Goal: Task Accomplishment & Management: Complete application form

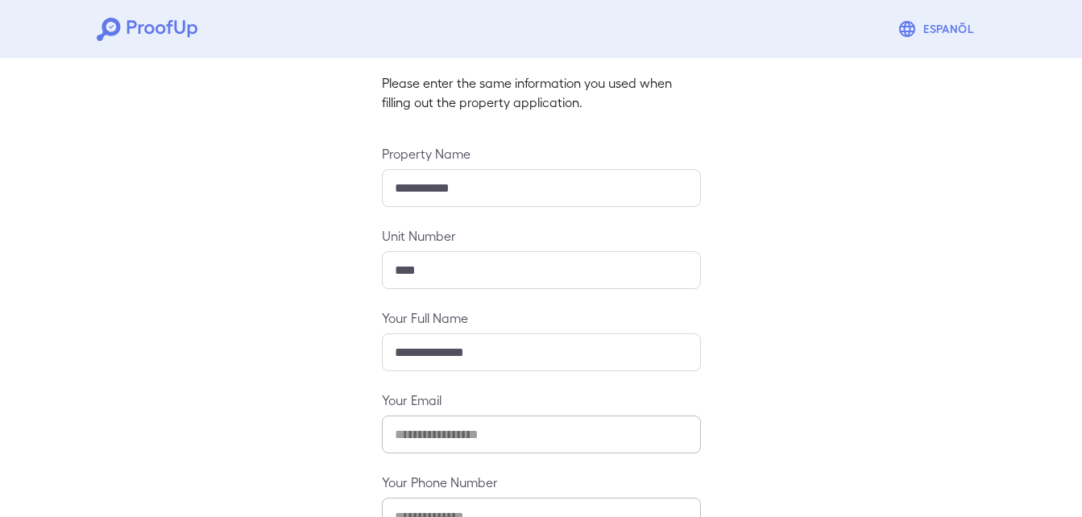
scroll to position [213, 0]
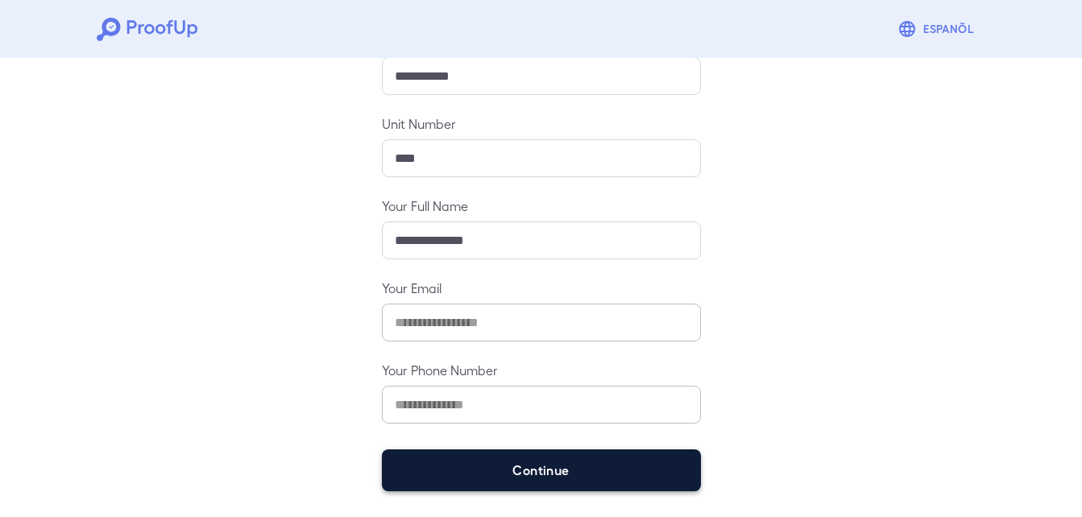
click at [535, 467] on button "Continue" at bounding box center [541, 471] width 319 height 42
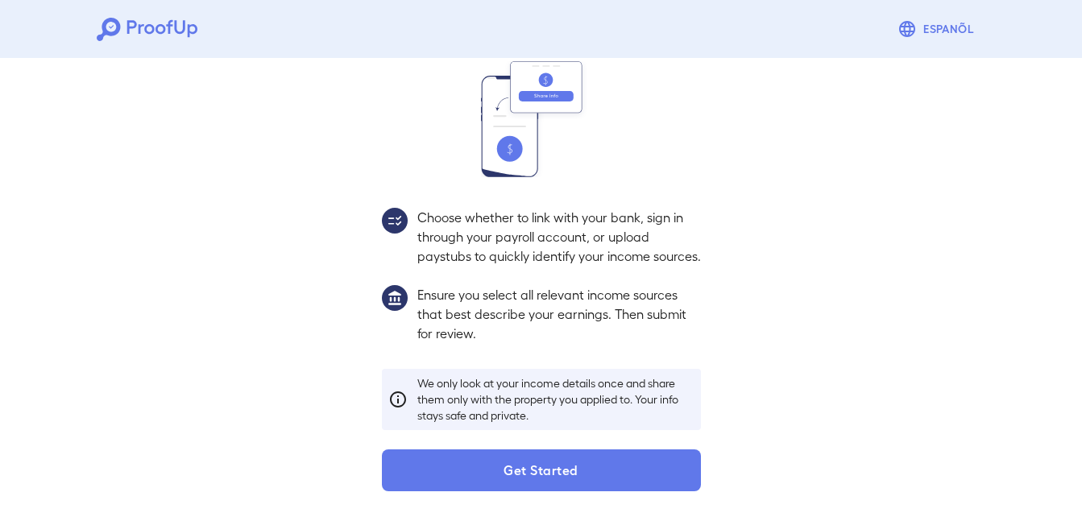
scroll to position [190, 0]
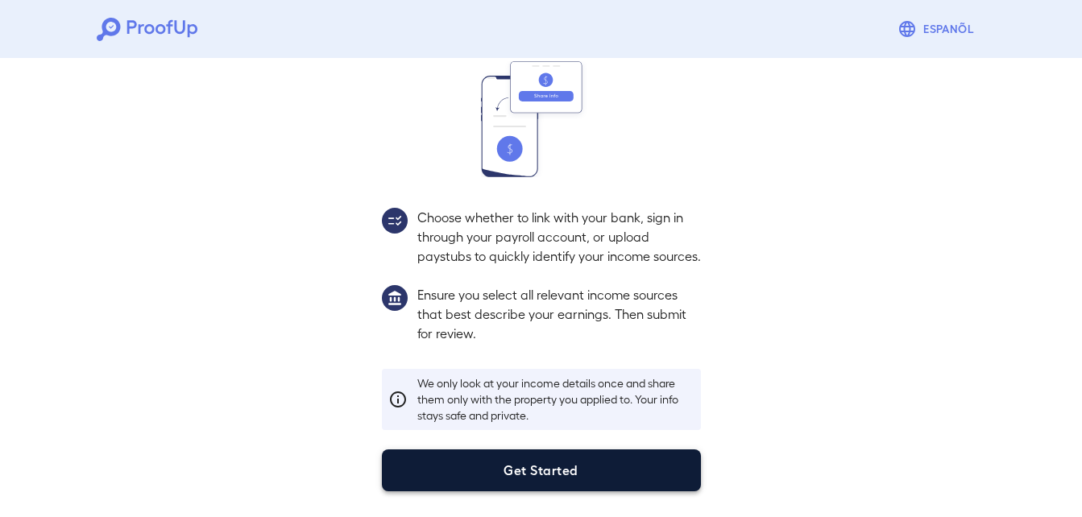
click at [524, 471] on button "Get Started" at bounding box center [541, 471] width 319 height 42
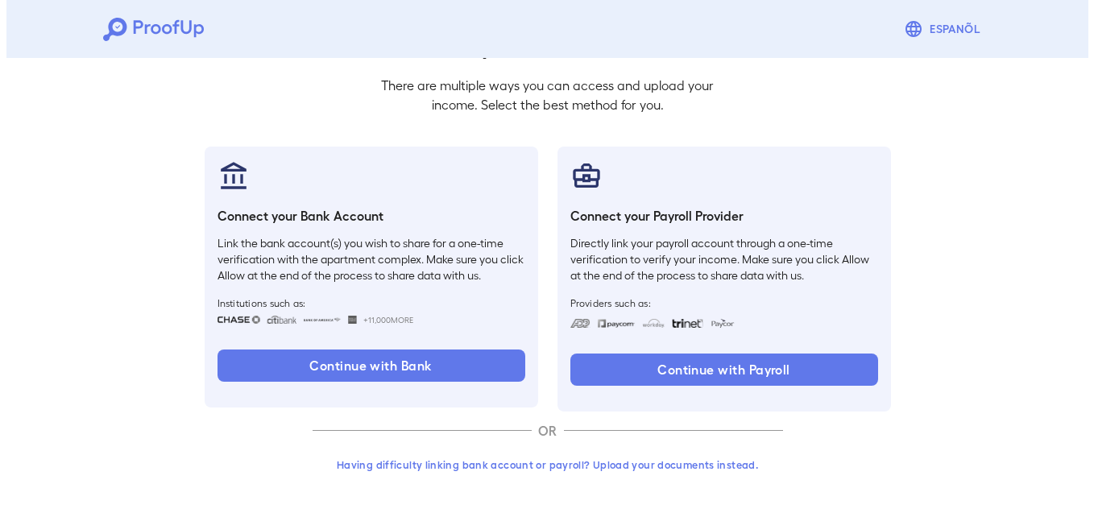
scroll to position [98, 0]
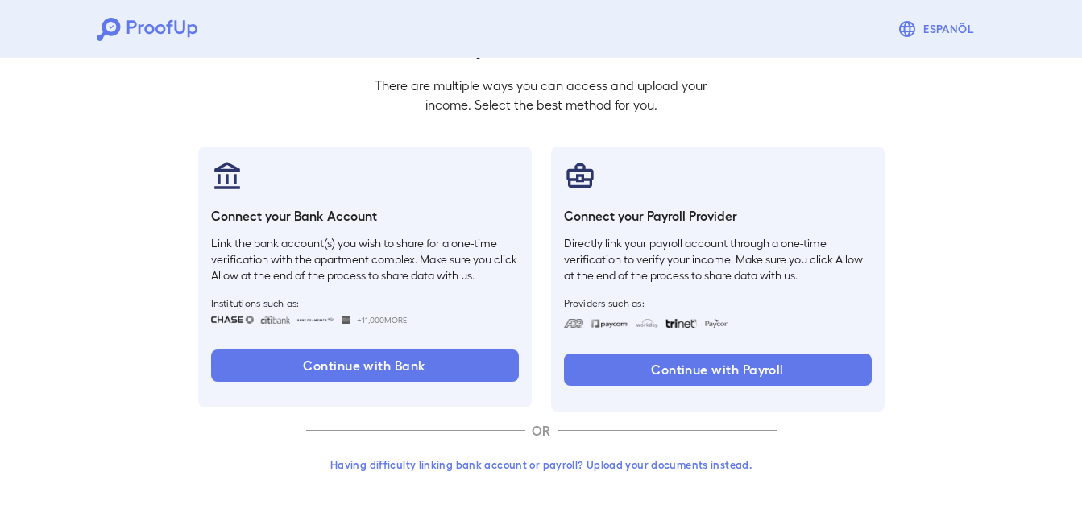
click at [534, 465] on button "Having difficulty linking bank account or payroll? Upload your documents instea…" at bounding box center [541, 464] width 471 height 29
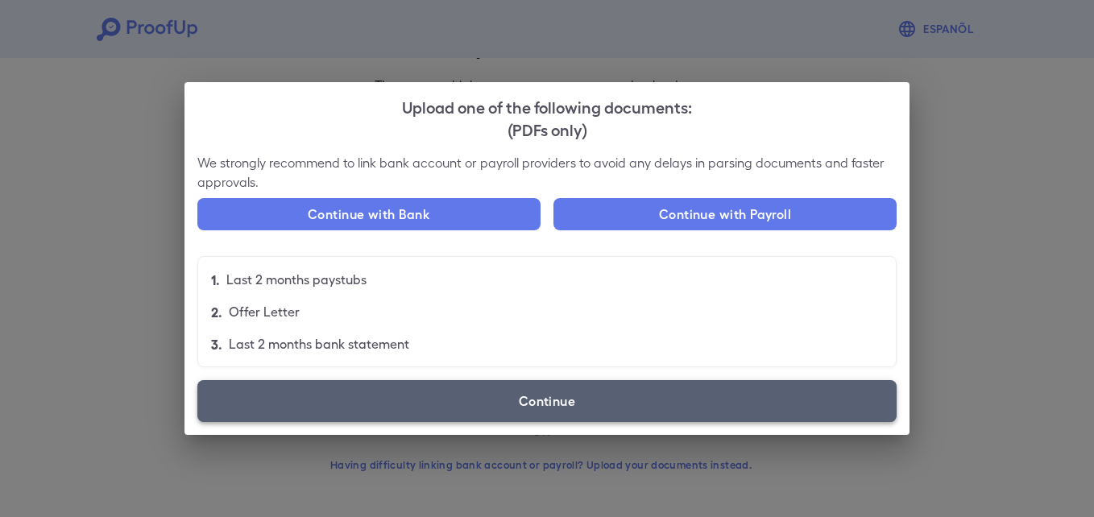
click at [465, 412] on label "Continue" at bounding box center [546, 401] width 699 height 42
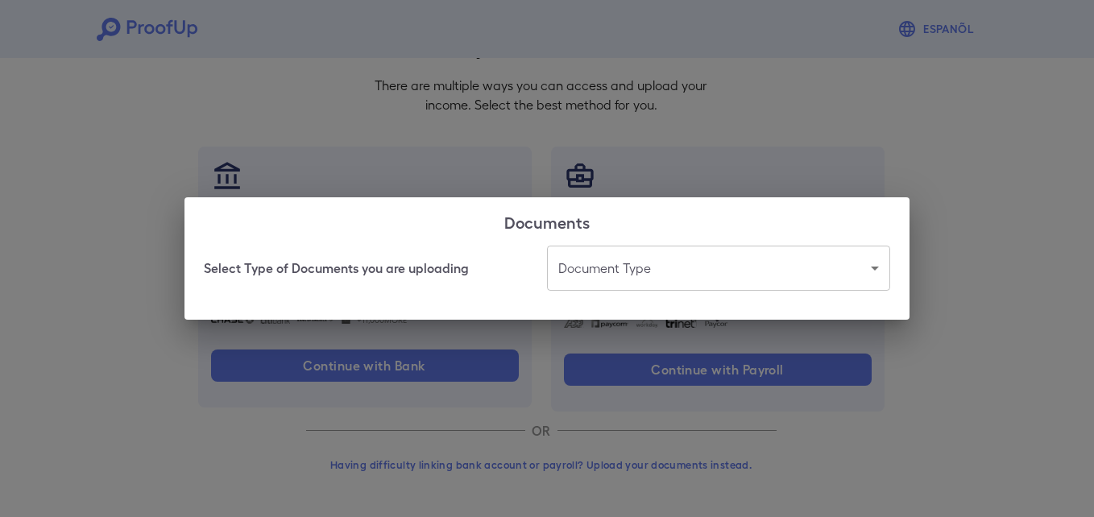
click at [647, 273] on body "Espanõl Go back How Would You Like to Verify Your Income? There are multiple wa…" at bounding box center [547, 210] width 1094 height 616
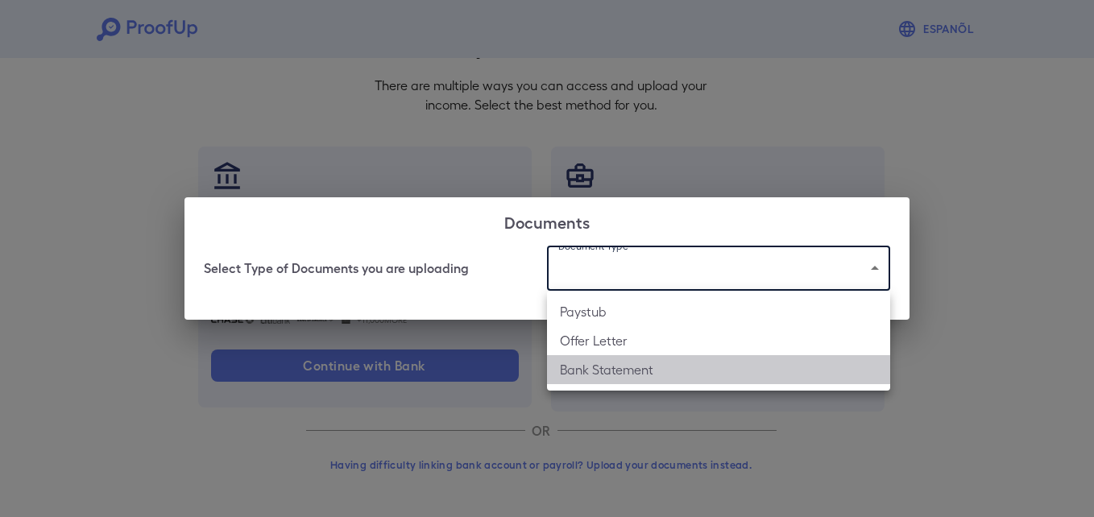
click at [605, 364] on li "Bank Statement" at bounding box center [718, 369] width 343 height 29
type input "**********"
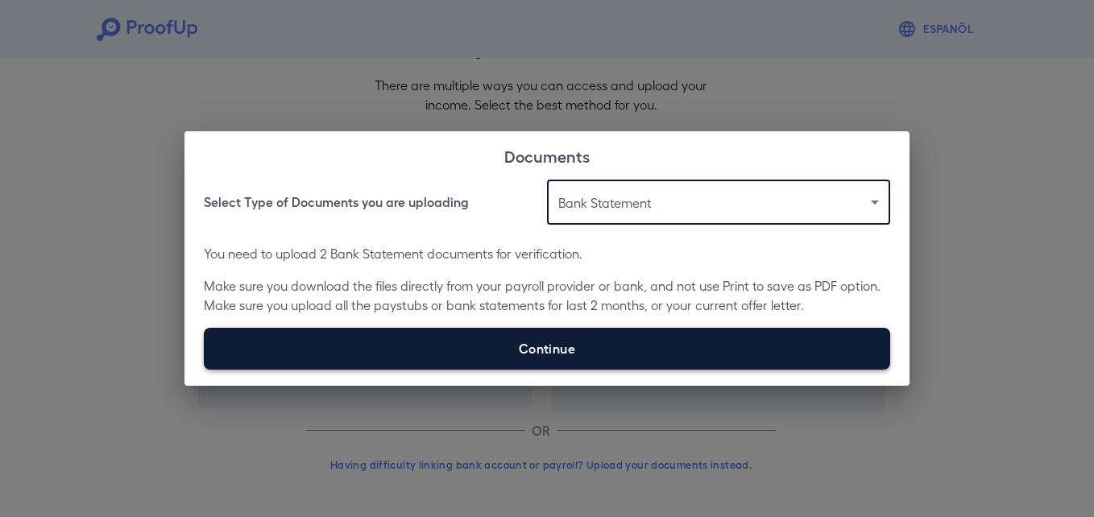
click at [505, 340] on label "Continue" at bounding box center [547, 349] width 687 height 42
click at [205, 369] on input "Continue" at bounding box center [204, 369] width 1 height 1
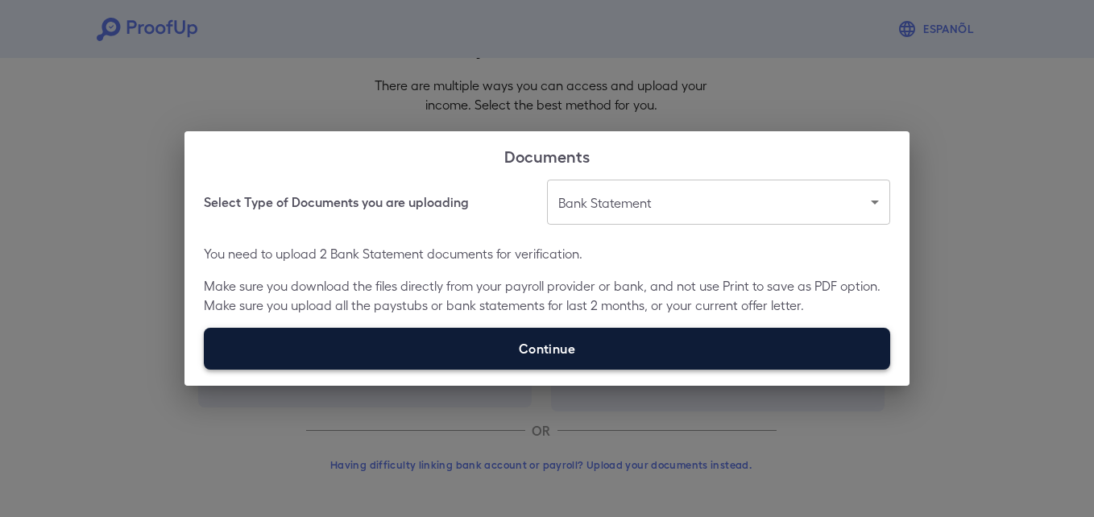
type input "**********"
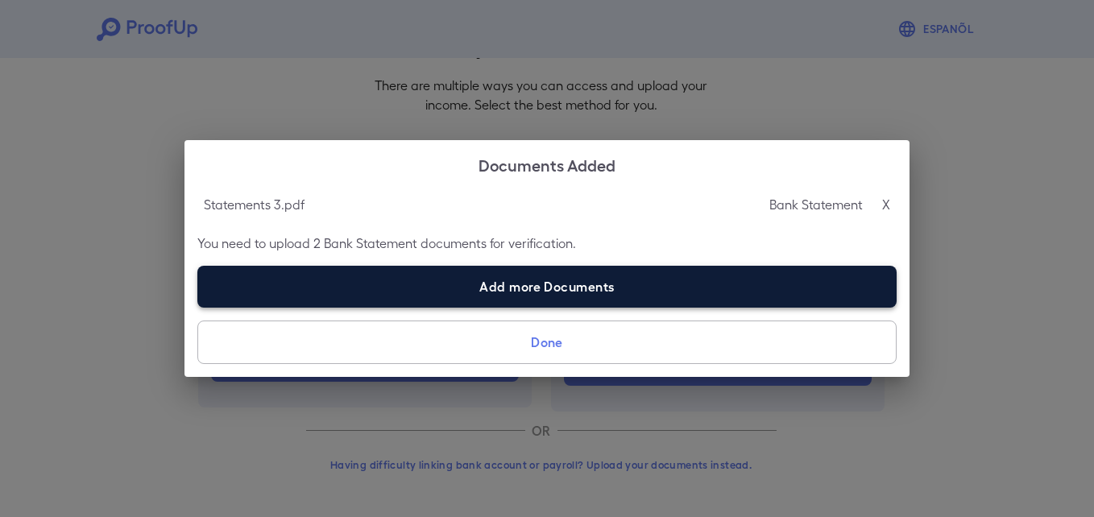
click at [473, 286] on label "Add more Documents" at bounding box center [546, 287] width 699 height 42
click at [198, 307] on input "Add more Documents" at bounding box center [197, 307] width 1 height 1
type input "**********"
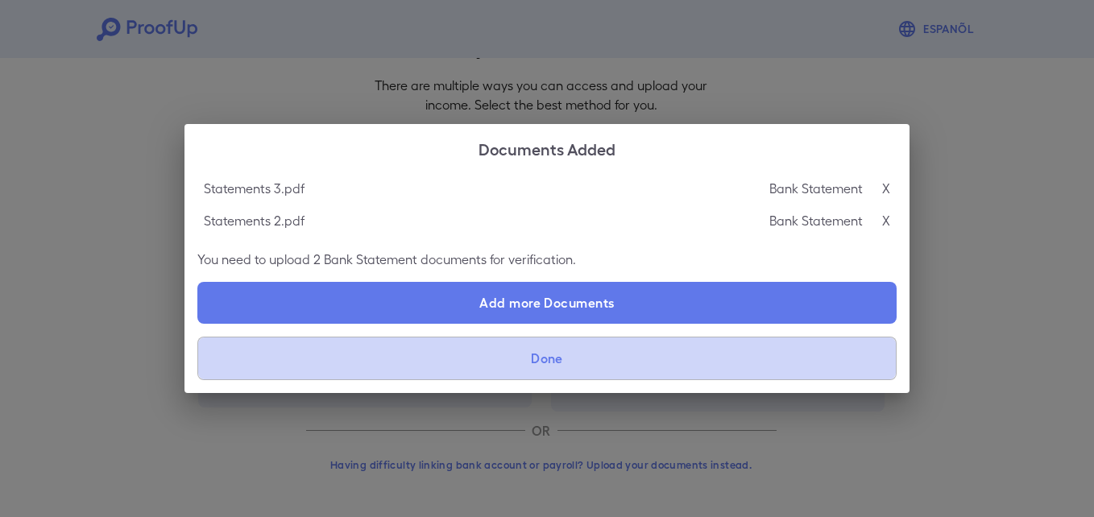
click at [502, 362] on button "Done" at bounding box center [546, 359] width 699 height 44
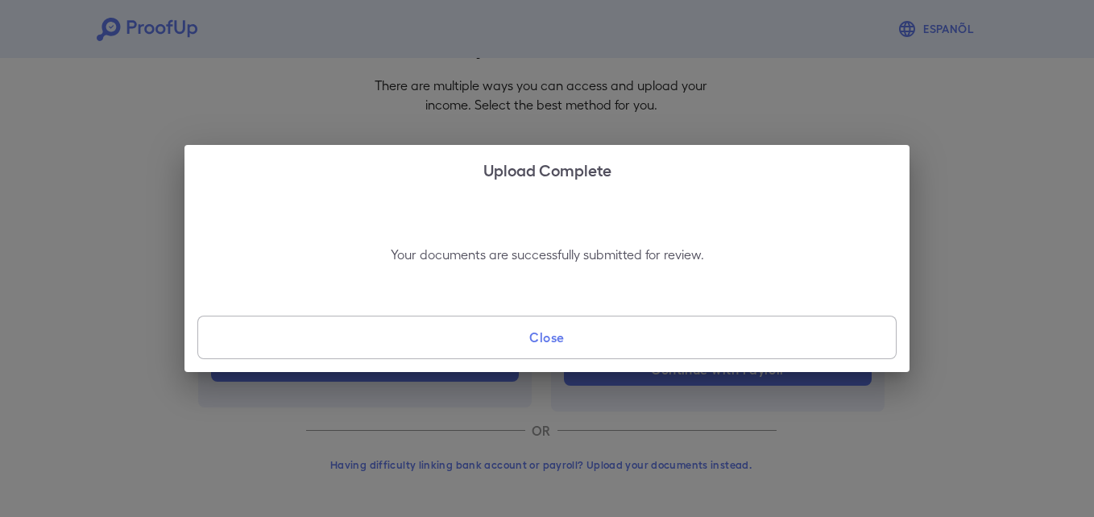
click at [546, 326] on button "Close" at bounding box center [546, 338] width 699 height 44
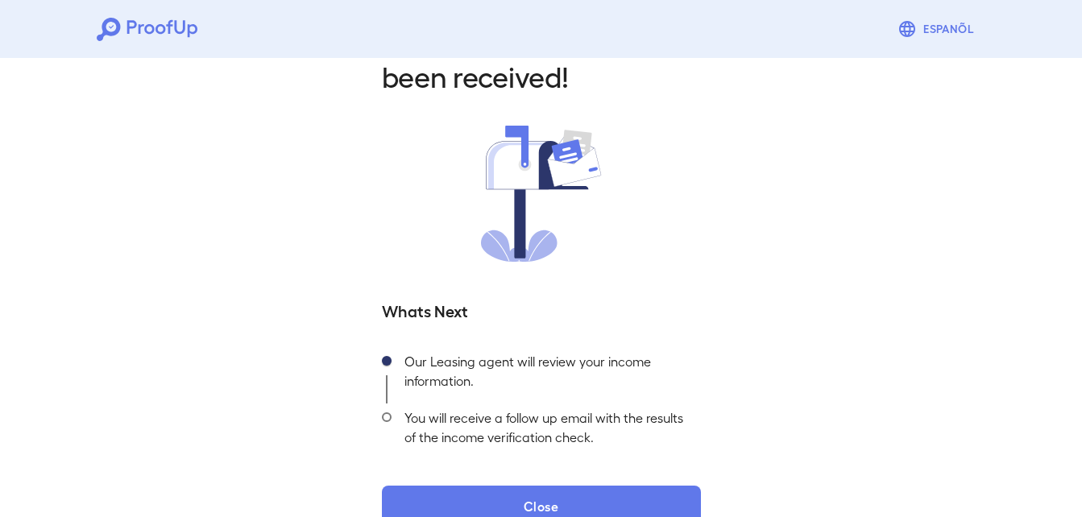
scroll to position [101, 0]
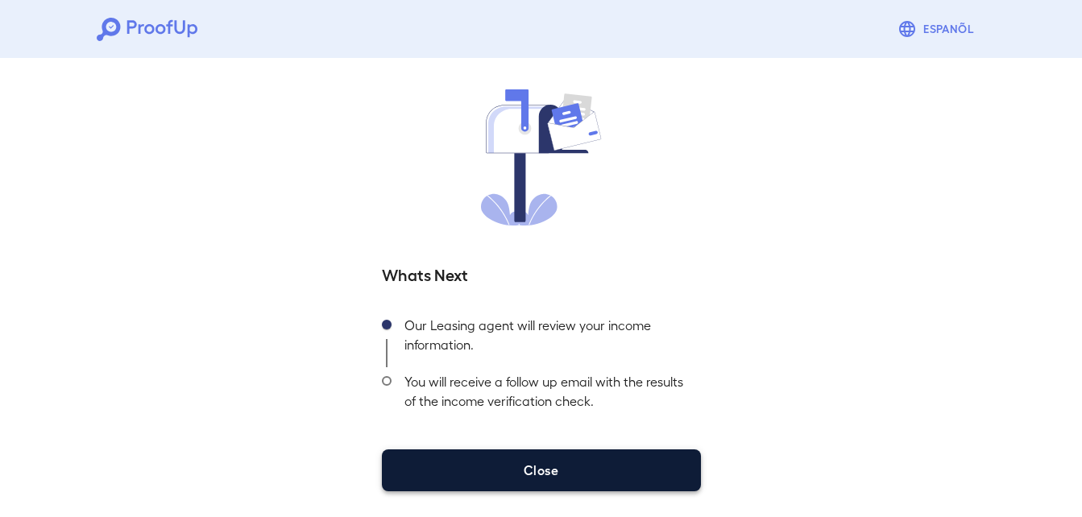
click at [546, 483] on button "Close" at bounding box center [541, 471] width 319 height 42
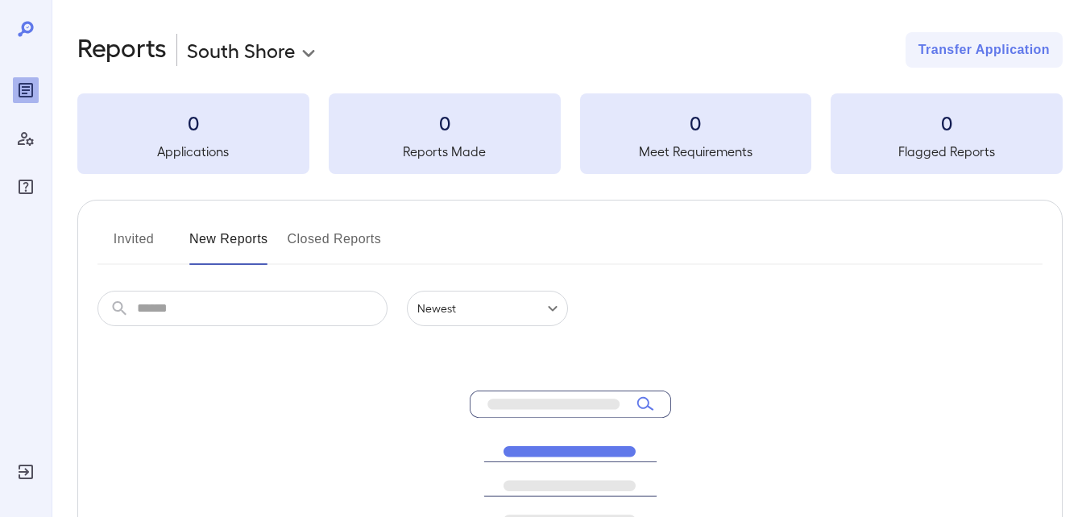
scroll to position [252, 0]
